Goal: Information Seeking & Learning: Learn about a topic

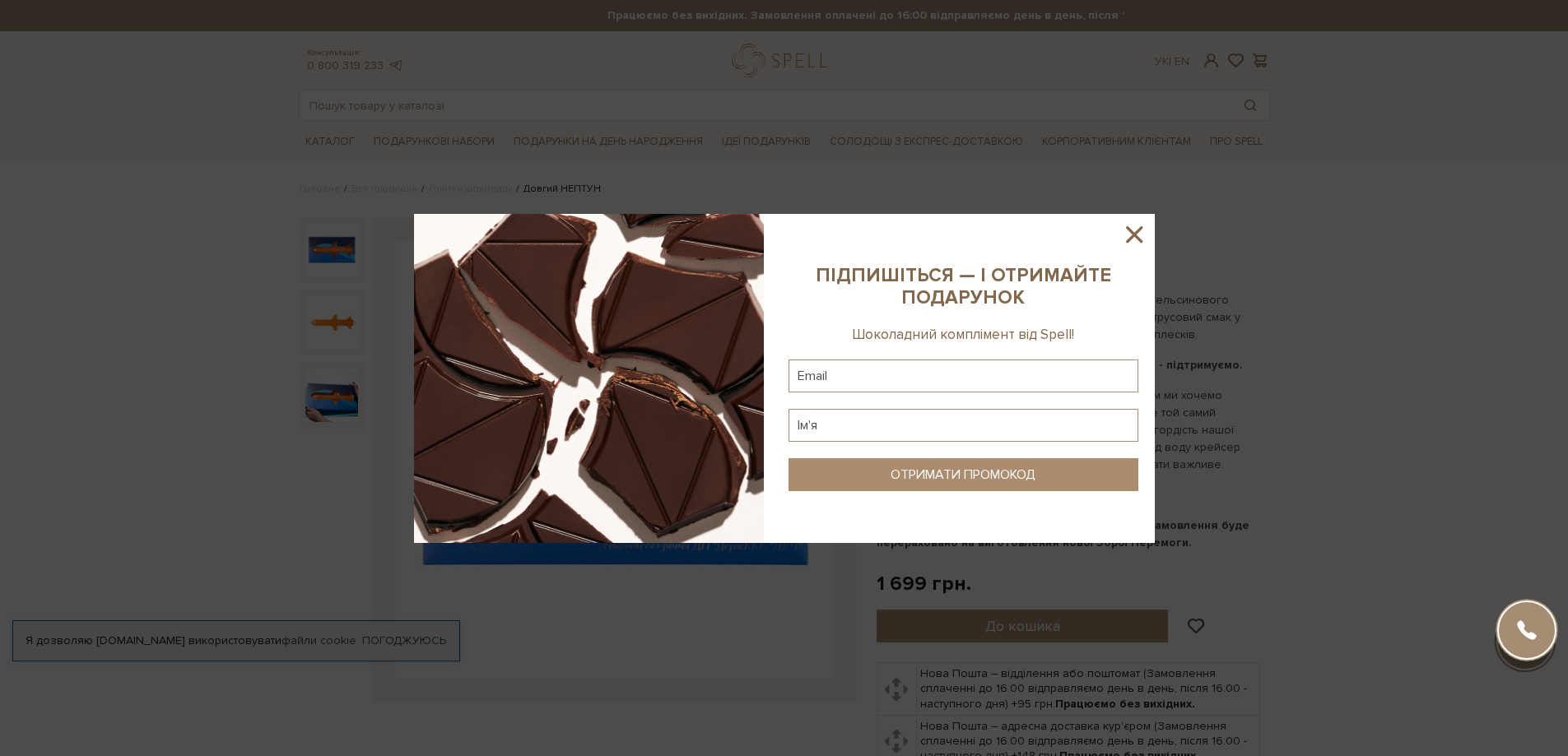
drag, startPoint x: 1138, startPoint y: 230, endPoint x: 706, endPoint y: 232, distance: 432.0
click at [1138, 227] on icon at bounding box center [1133, 234] width 28 height 28
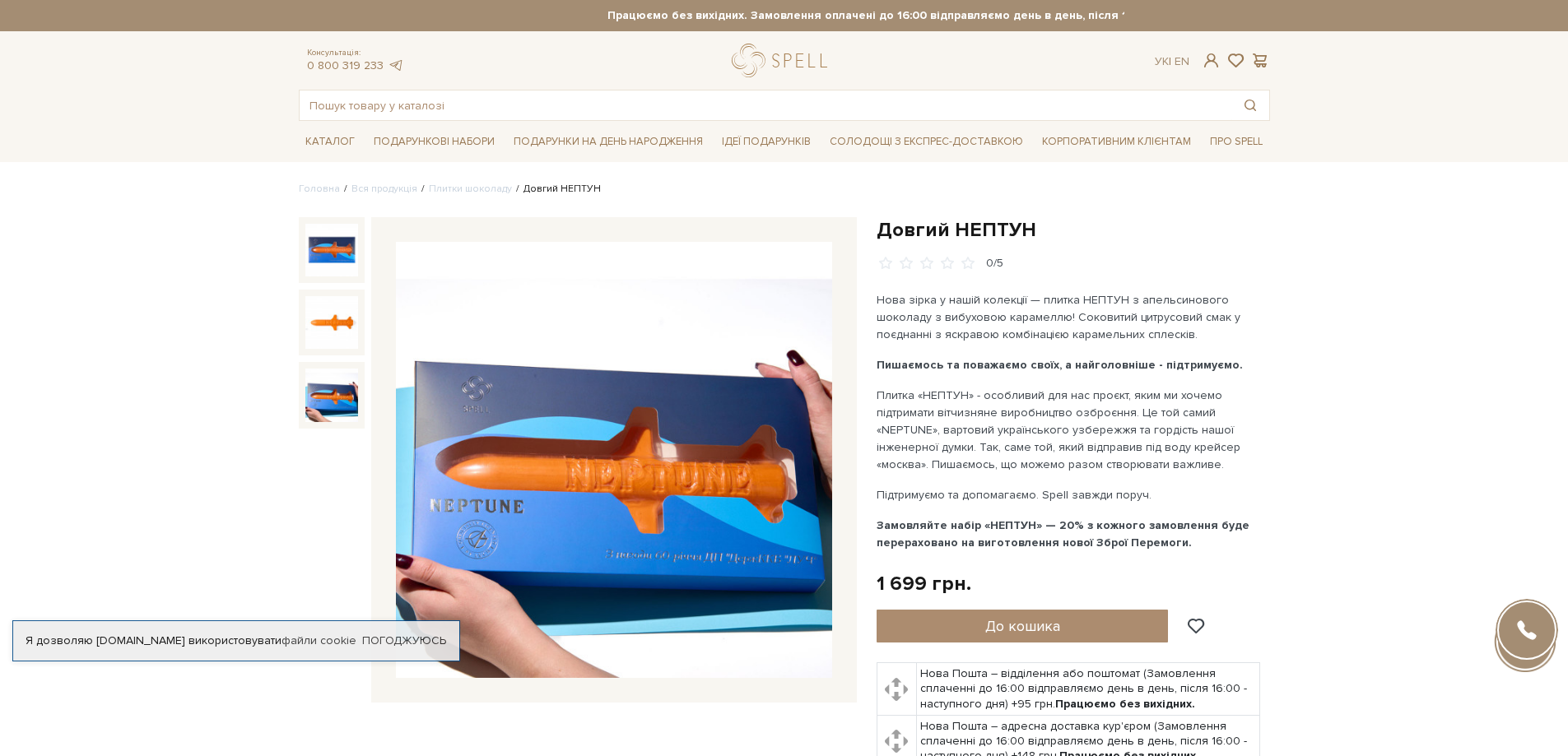
click at [337, 398] on img at bounding box center [331, 394] width 52 height 52
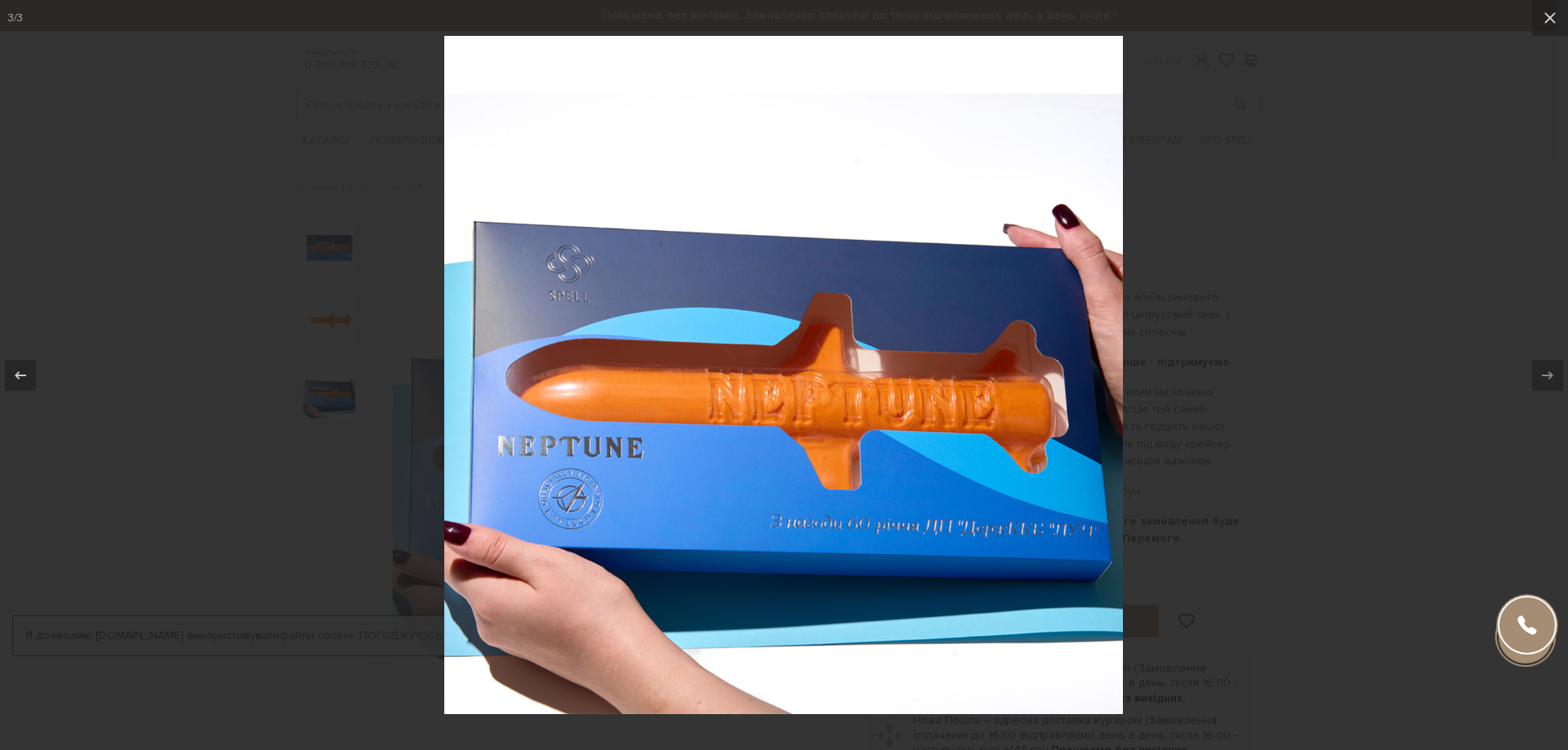
click at [641, 395] on img at bounding box center [784, 375] width 679 height 679
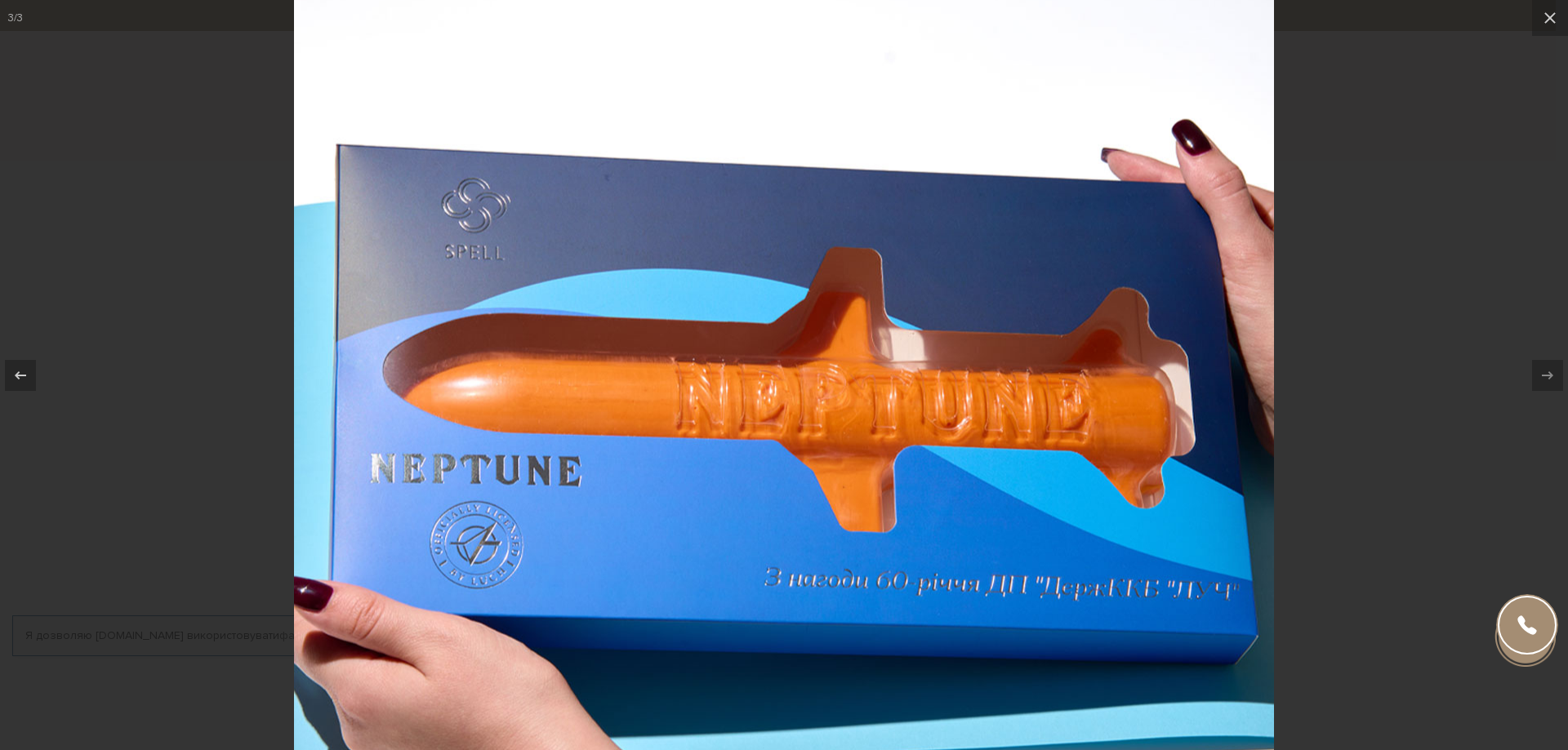
click at [1325, 278] on div at bounding box center [784, 375] width 1568 height 750
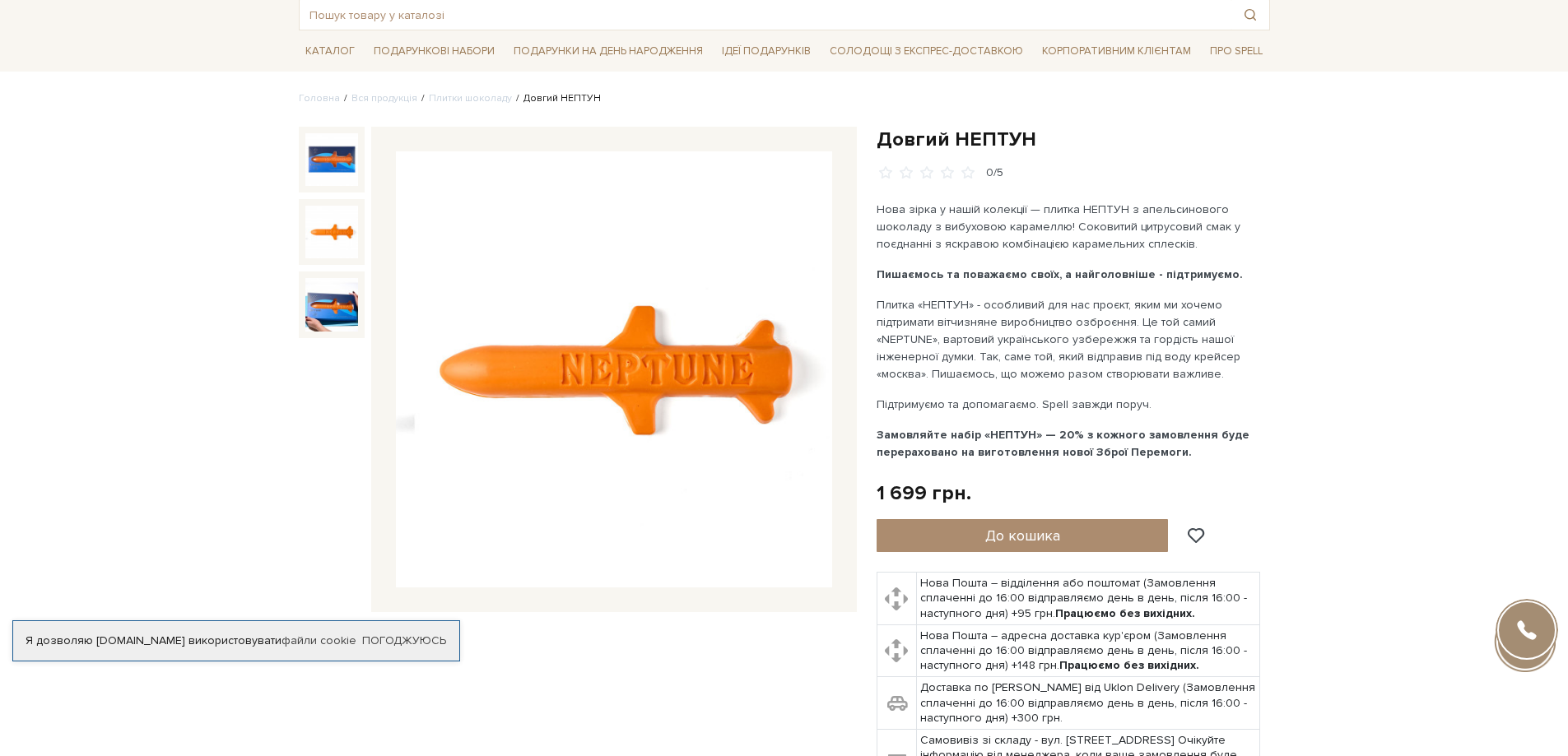
scroll to position [82, 0]
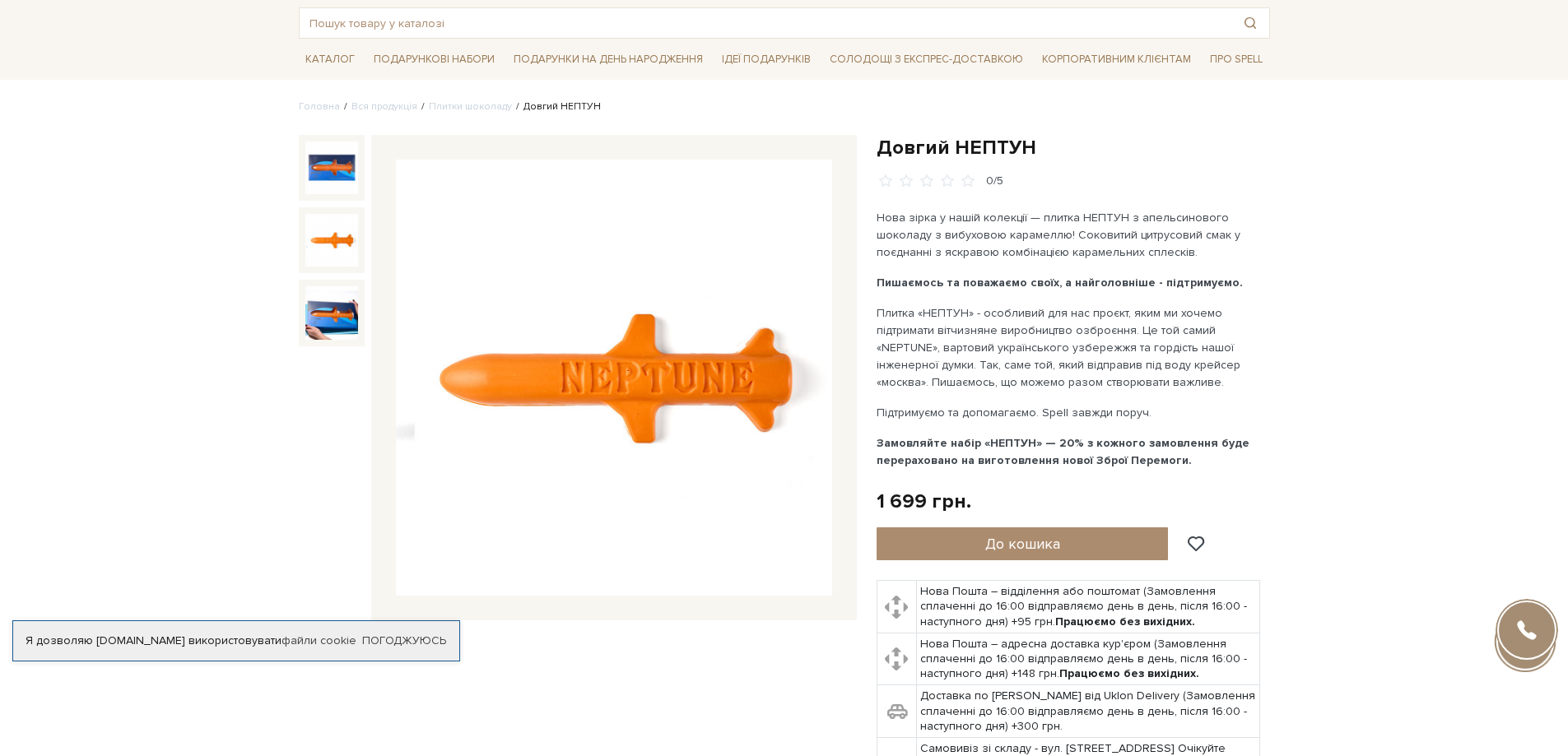
click at [687, 381] on img at bounding box center [614, 377] width 436 height 436
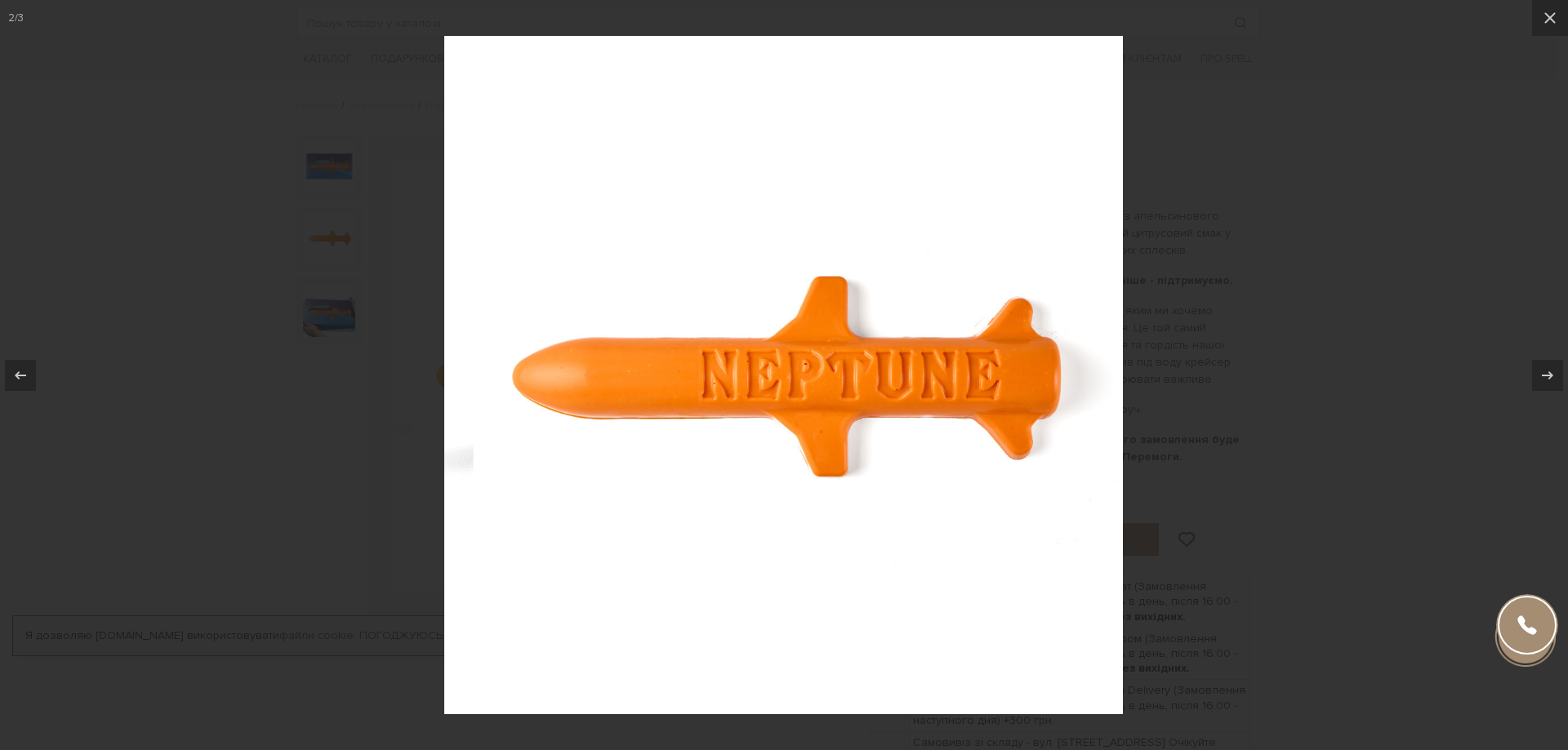
click at [767, 355] on img at bounding box center [784, 375] width 679 height 679
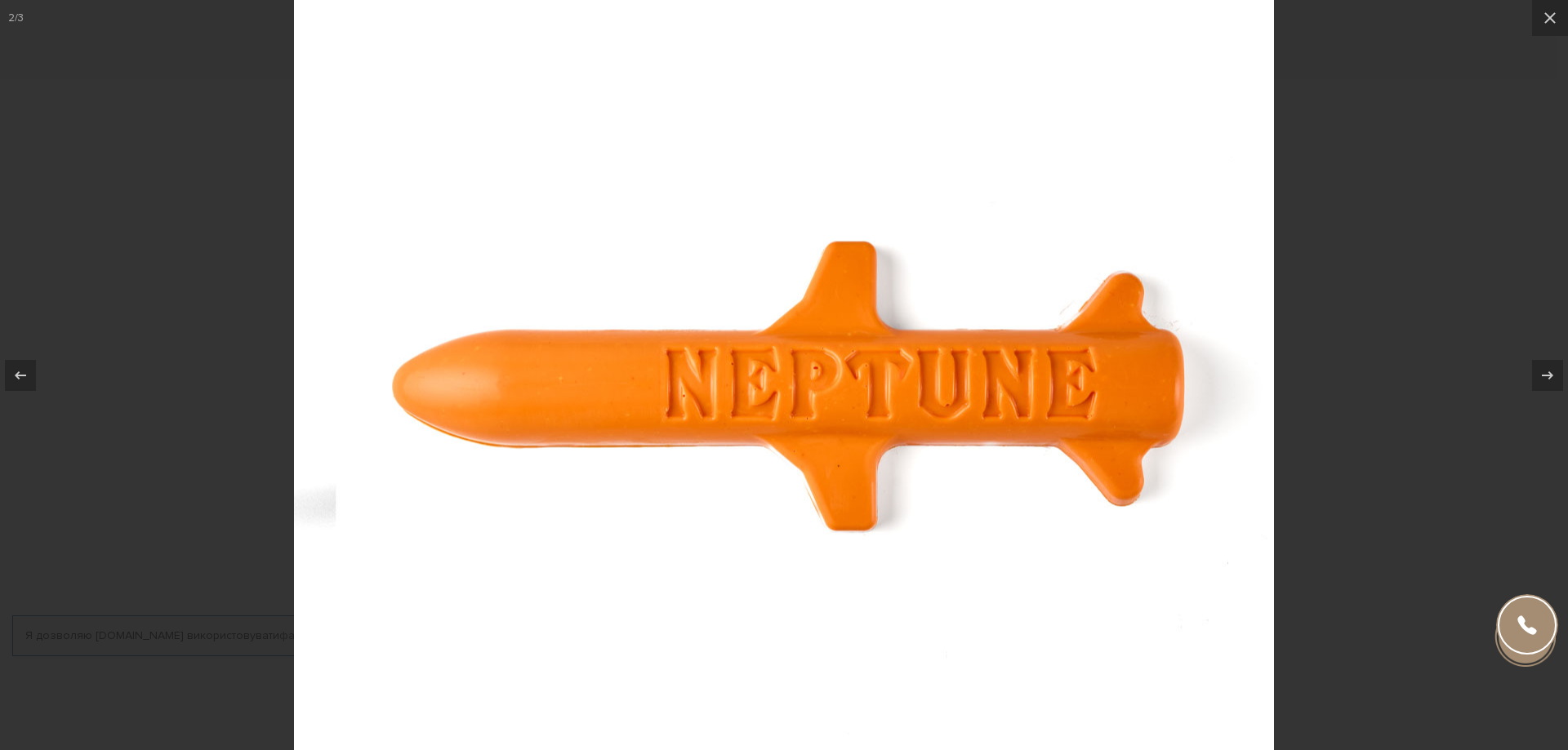
click at [1309, 227] on div at bounding box center [784, 375] width 1568 height 750
